Goal: Task Accomplishment & Management: Use online tool/utility

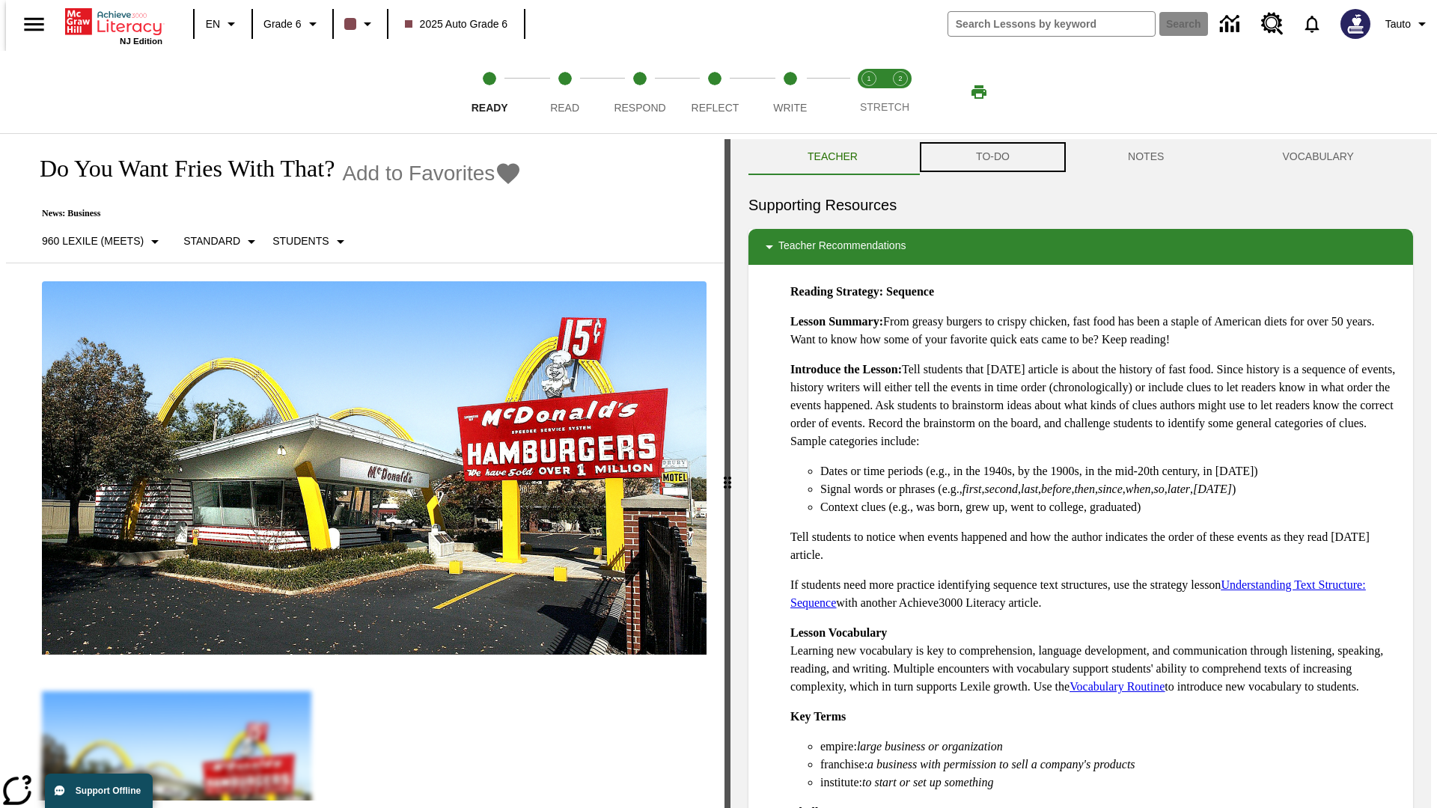
click at [992, 157] on button "TO-DO" at bounding box center [993, 157] width 152 height 36
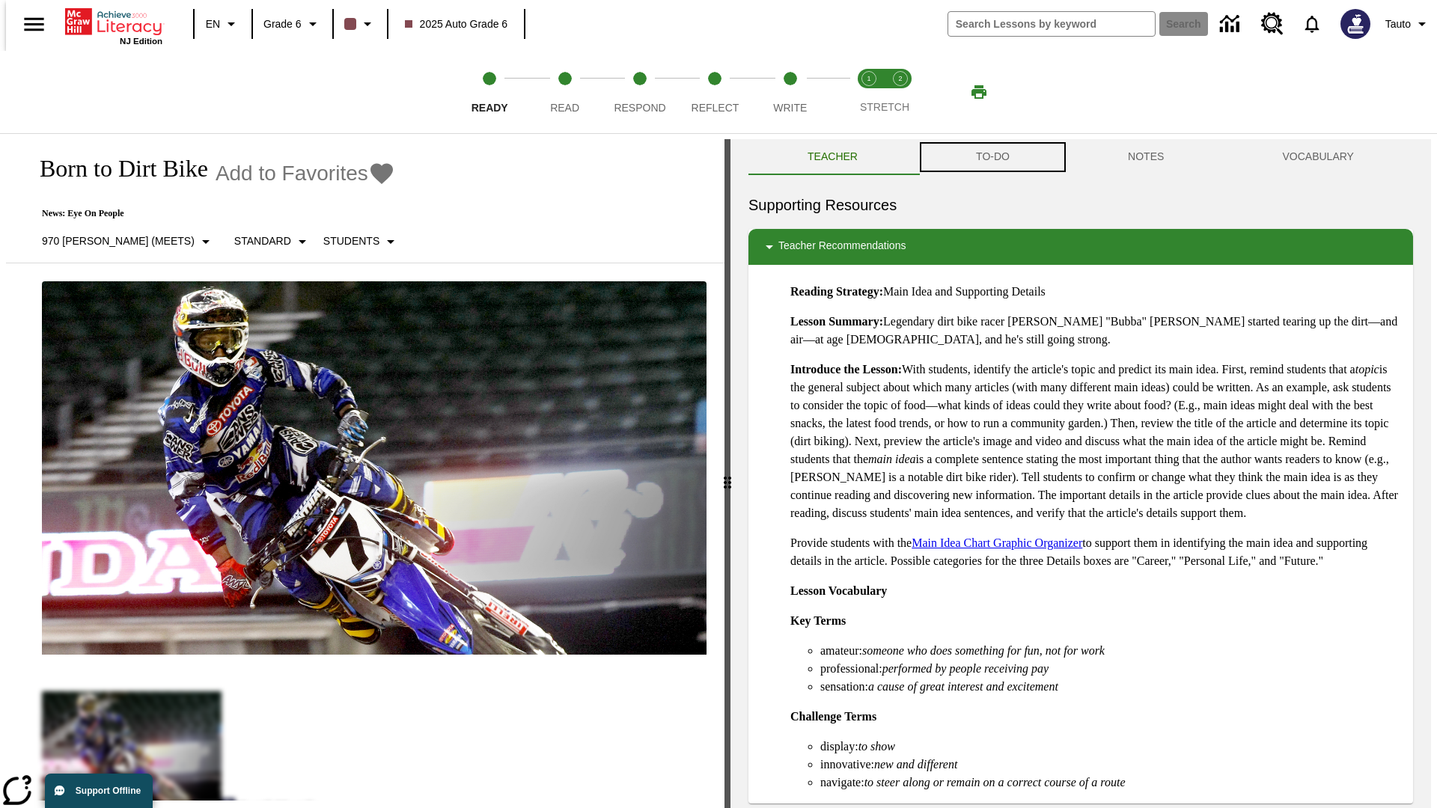
click at [992, 157] on button "TO-DO" at bounding box center [993, 157] width 152 height 36
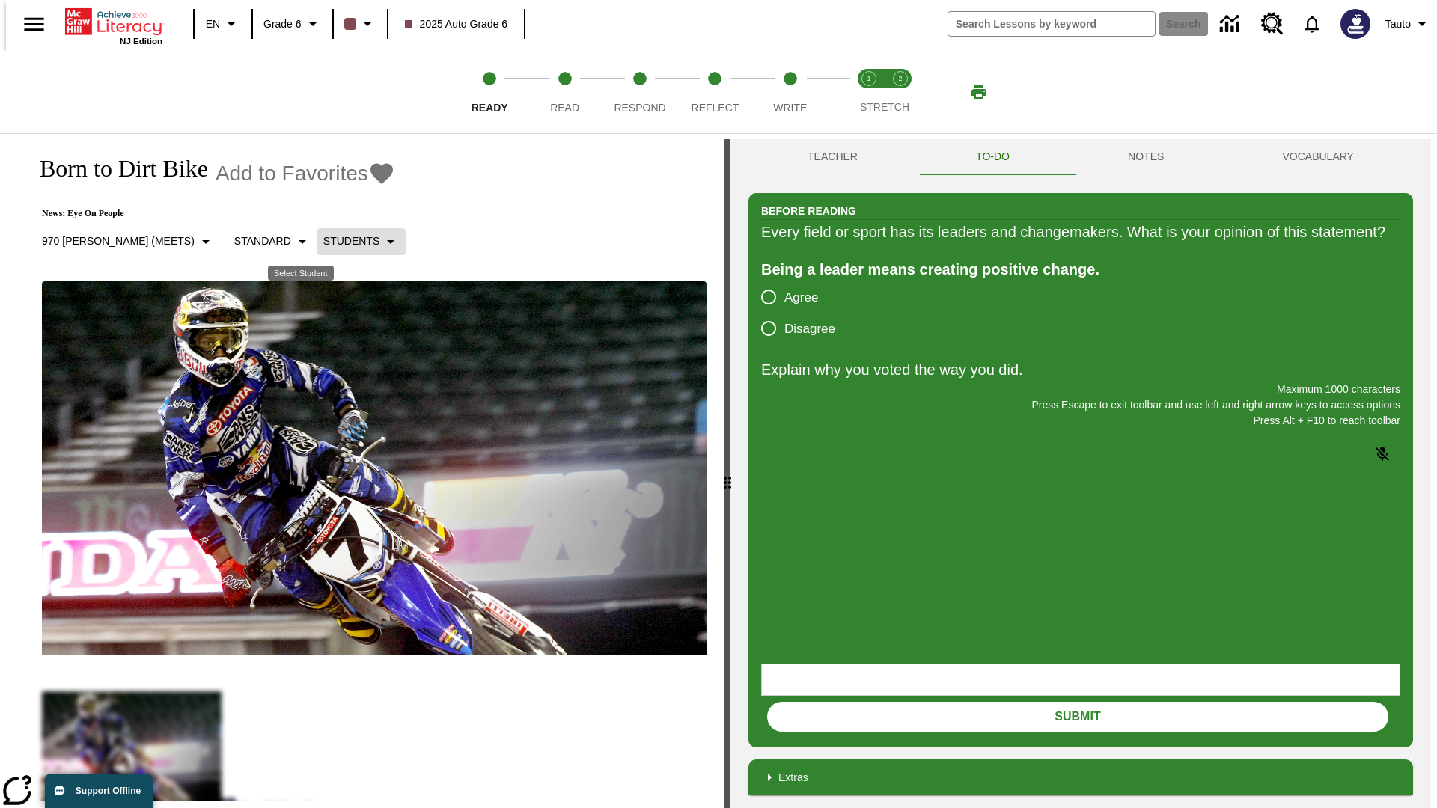
click at [323, 241] on p "Students" at bounding box center [351, 241] width 56 height 16
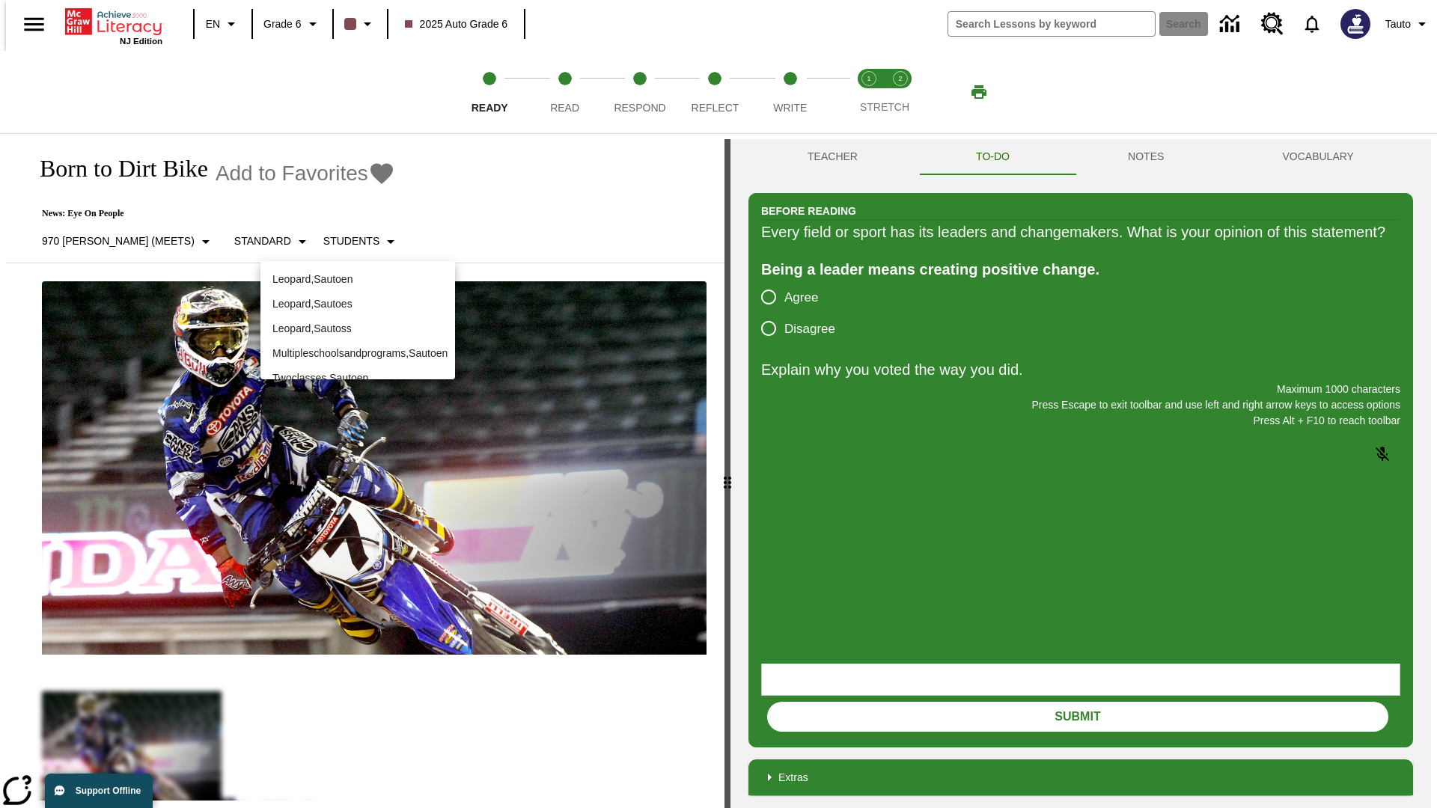
click at [358, 279] on p "Leopard , Sautoen" at bounding box center [357, 280] width 171 height 16
